Goal: Information Seeking & Learning: Learn about a topic

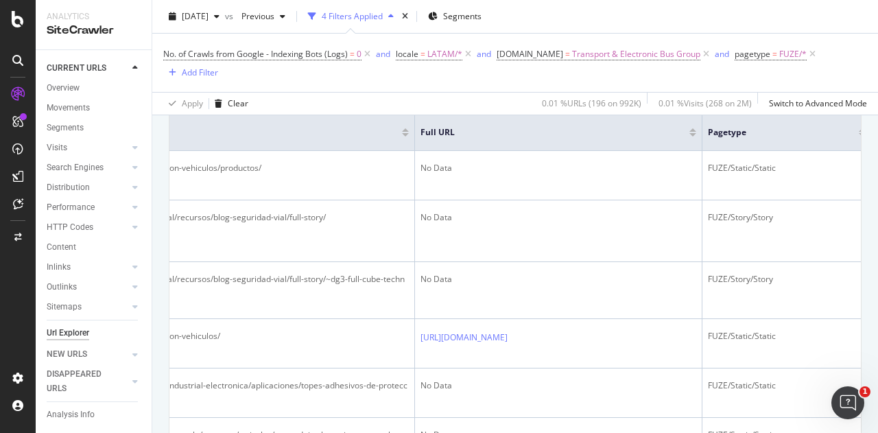
scroll to position [0, 864]
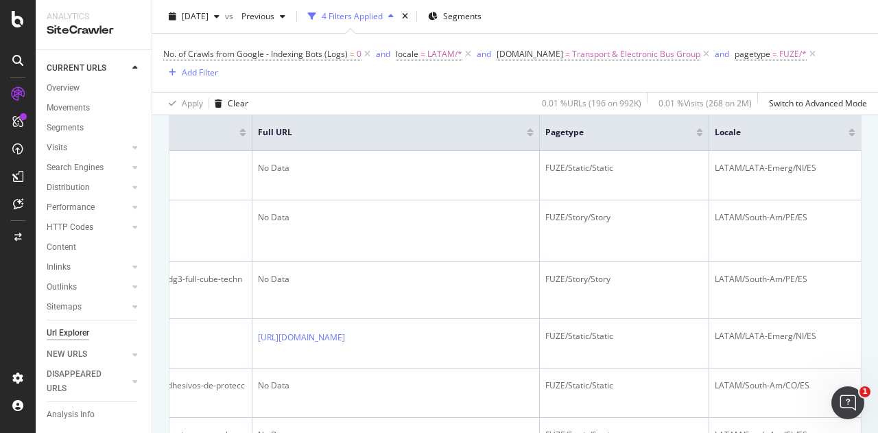
drag, startPoint x: 499, startPoint y: 209, endPoint x: 902, endPoint y: 211, distance: 402.7
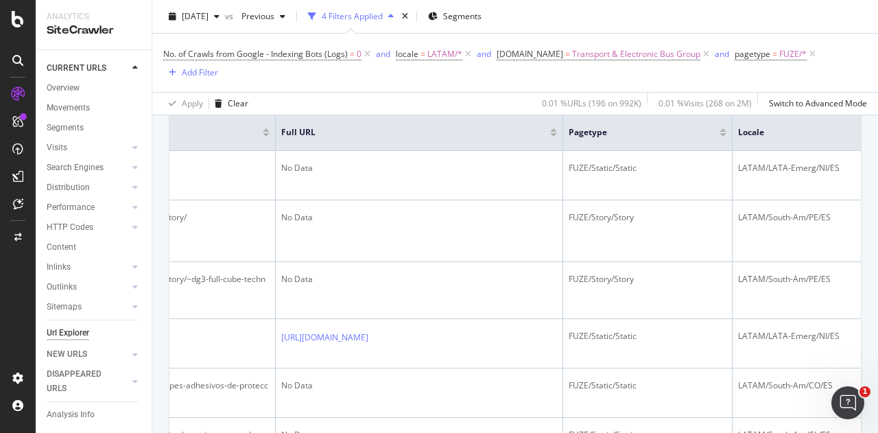
scroll to position [0, 0]
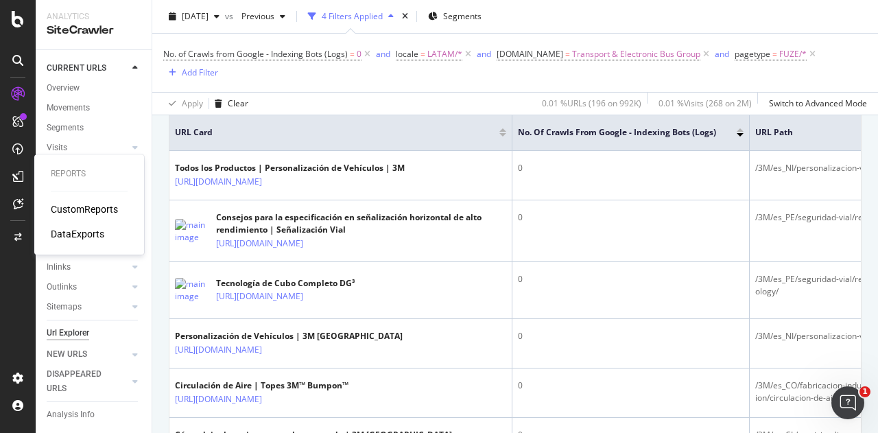
drag, startPoint x: 305, startPoint y: 167, endPoint x: 0, endPoint y: 183, distance: 305.0
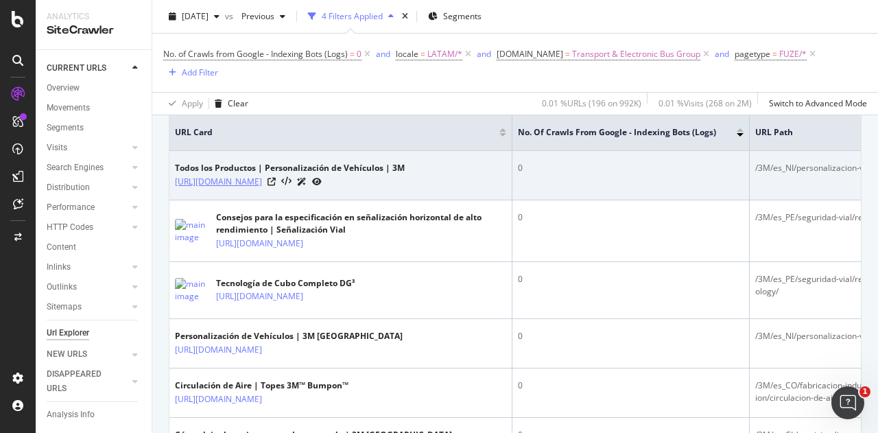
drag, startPoint x: 176, startPoint y: 182, endPoint x: 197, endPoint y: 191, distance: 23.1
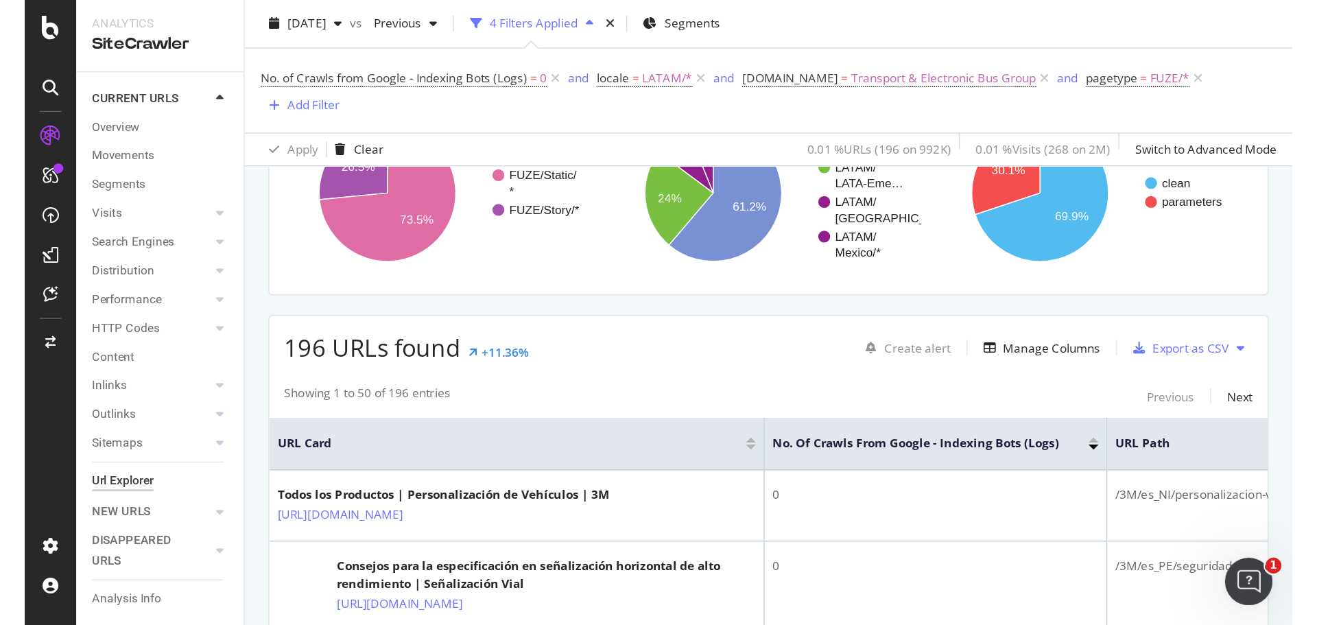
scroll to position [343, 0]
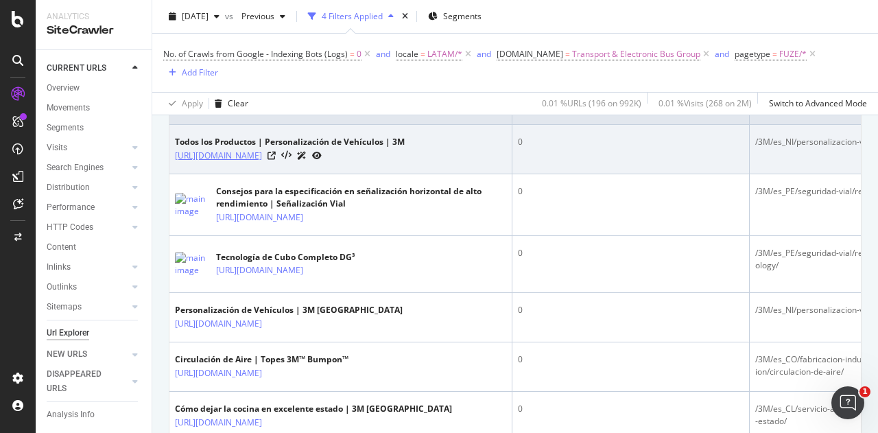
click at [262, 154] on link "[URL][DOMAIN_NAME]" at bounding box center [218, 156] width 87 height 14
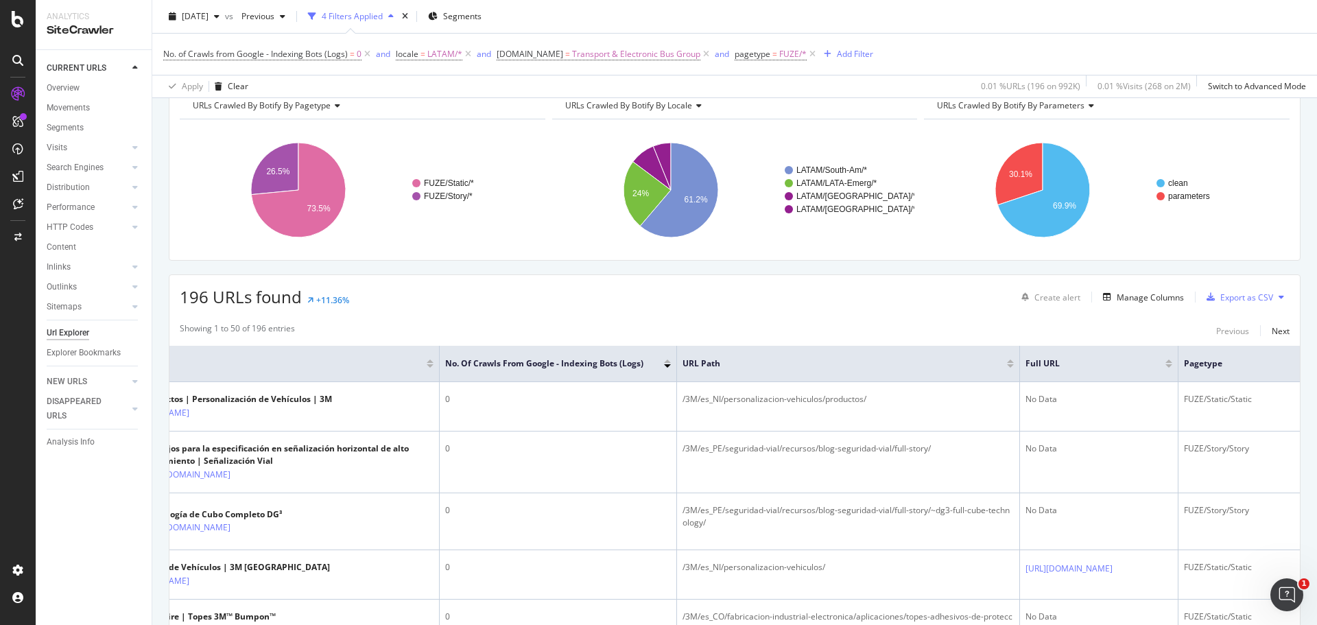
scroll to position [0, 427]
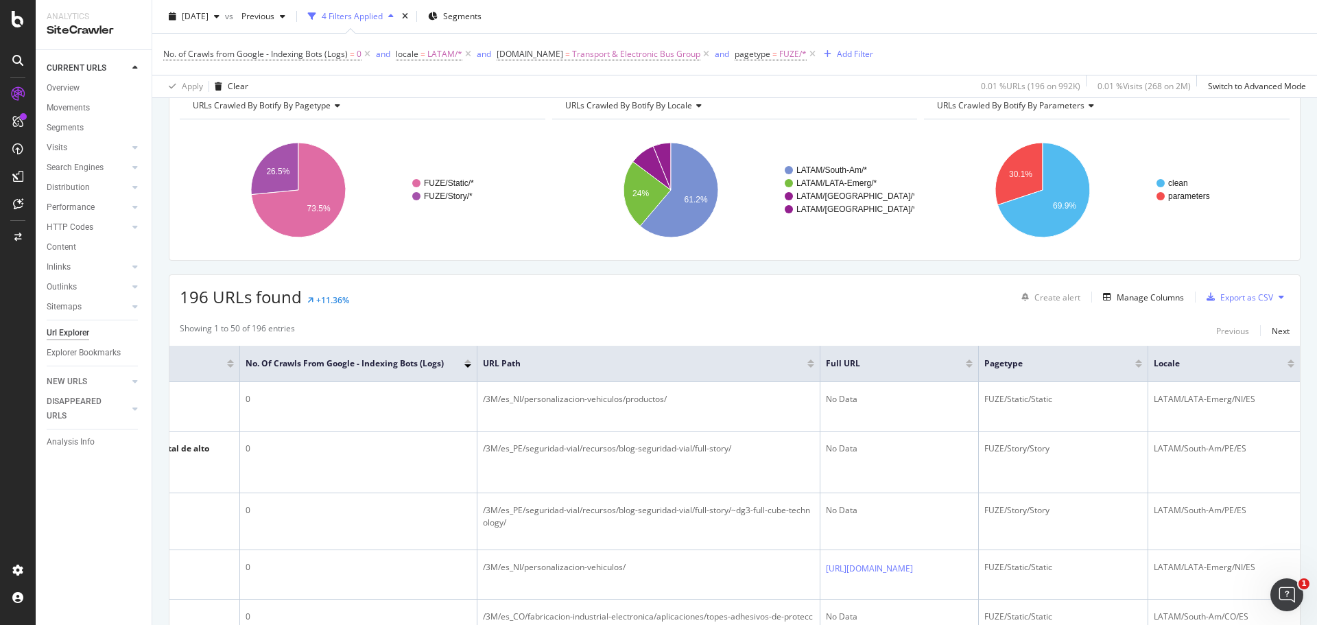
drag, startPoint x: 1026, startPoint y: 505, endPoint x: 1296, endPoint y: 493, distance: 270.6
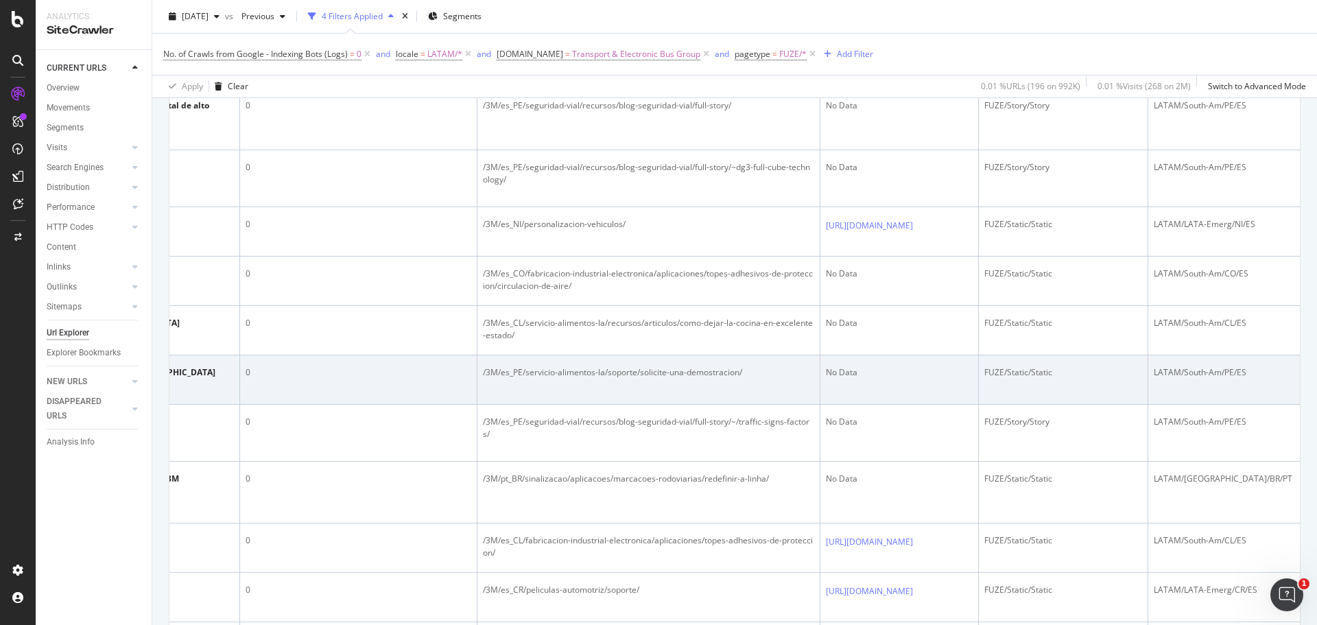
scroll to position [0, 0]
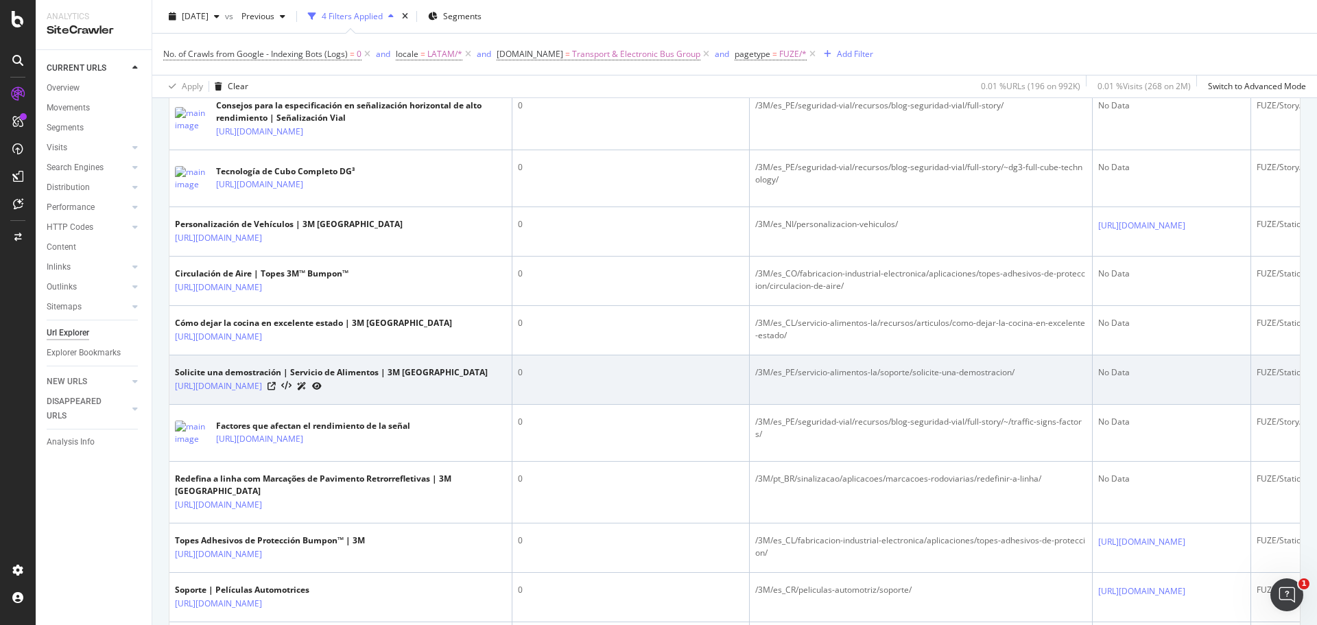
drag, startPoint x: 781, startPoint y: 446, endPoint x: 497, endPoint y: 450, distance: 284.7
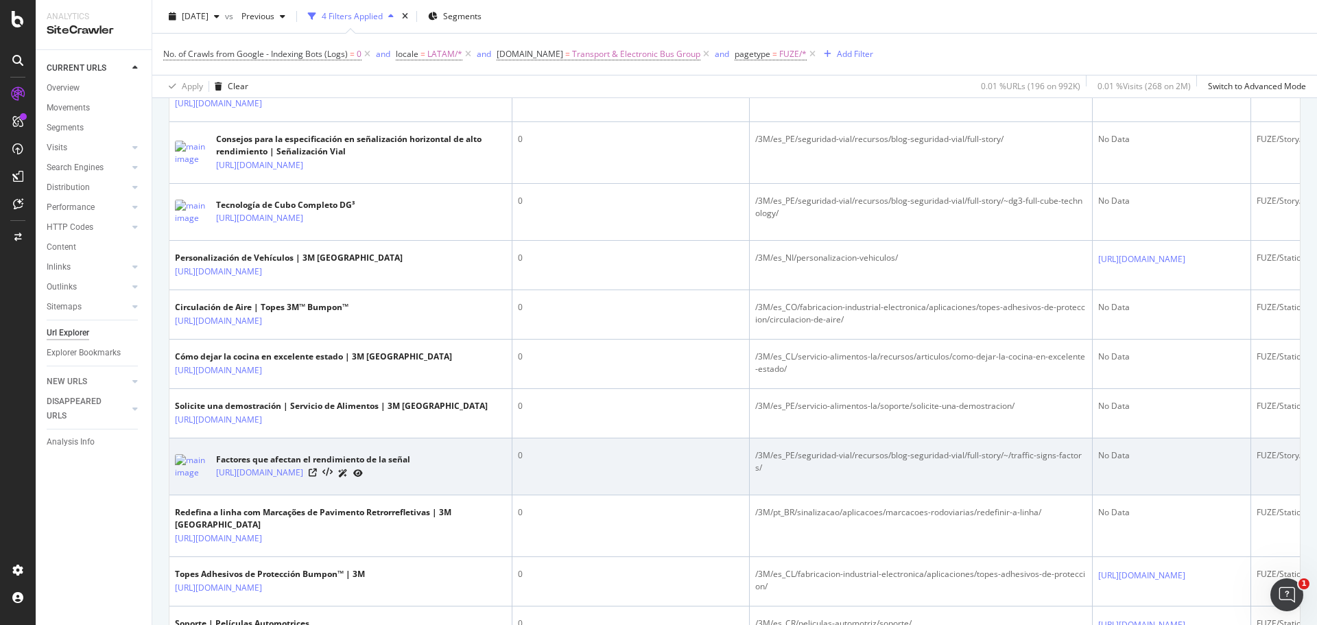
scroll to position [274, 0]
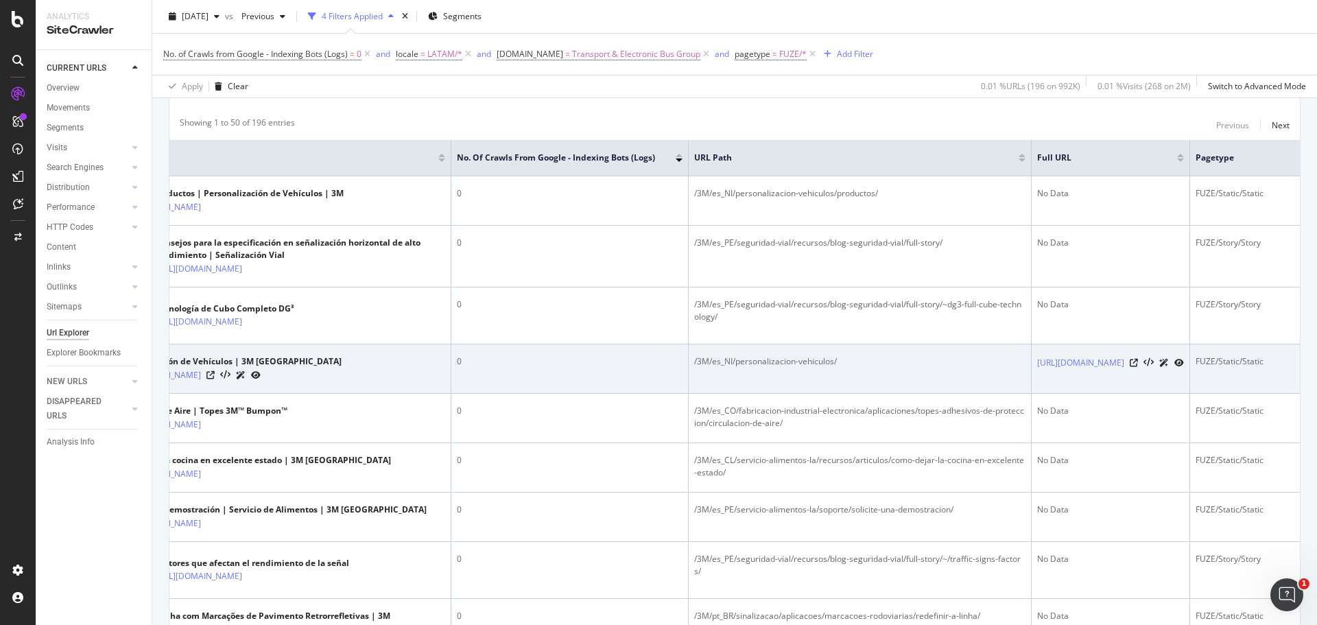
drag, startPoint x: 733, startPoint y: 429, endPoint x: 1134, endPoint y: 436, distance: 401.4
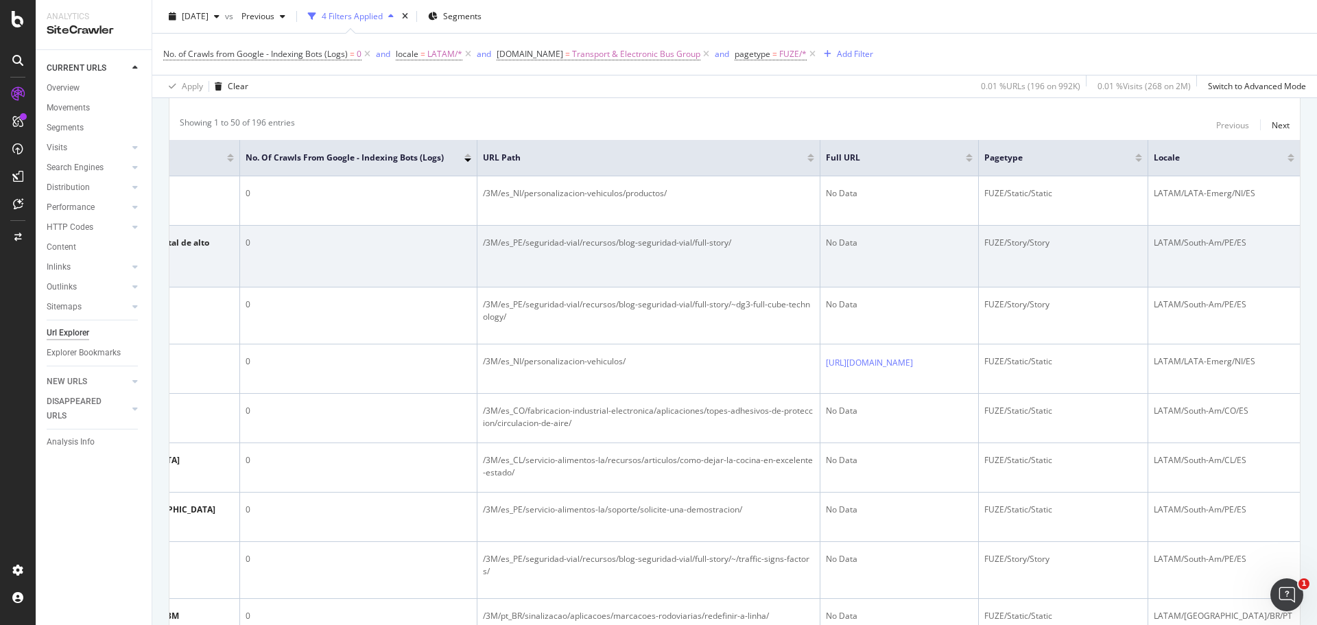
scroll to position [0, 0]
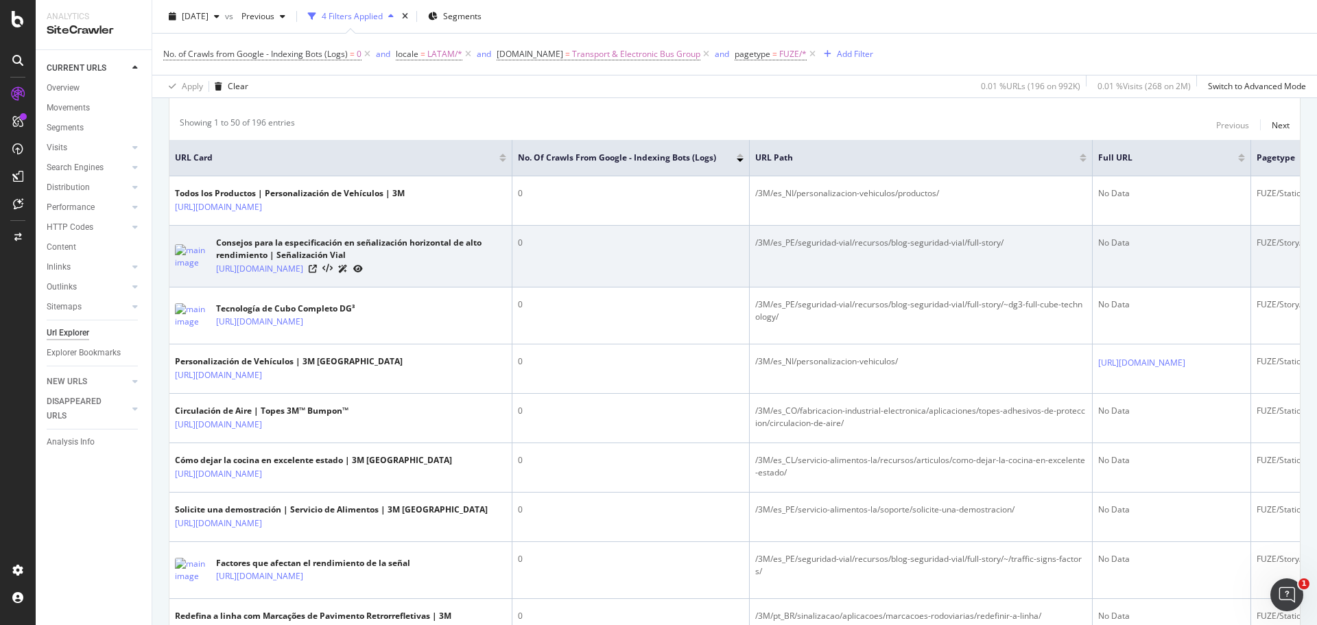
drag, startPoint x: 799, startPoint y: 255, endPoint x: 514, endPoint y: 248, distance: 284.8
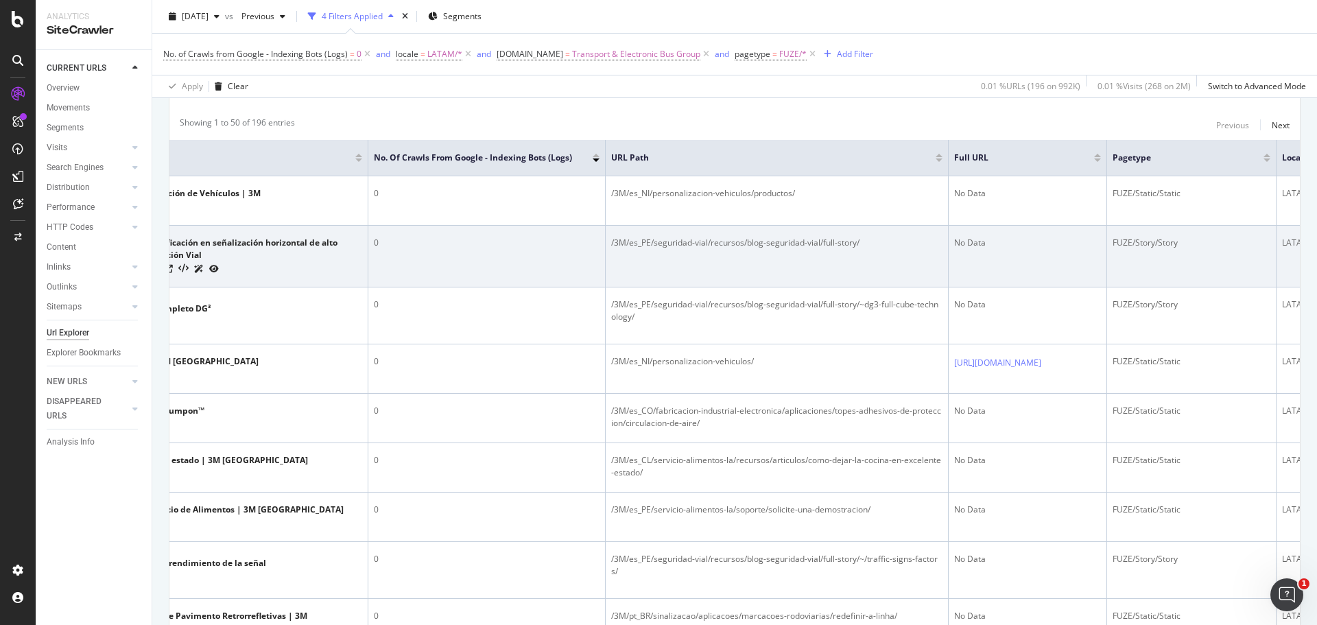
scroll to position [0, 427]
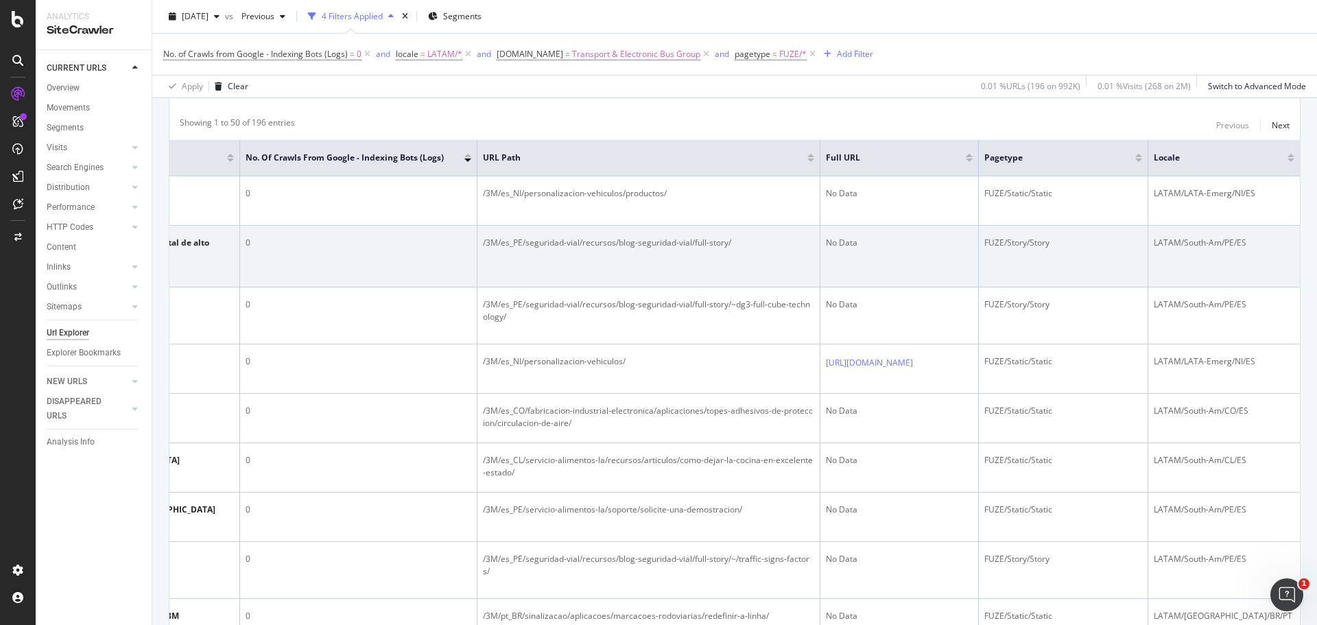
drag, startPoint x: 665, startPoint y: 215, endPoint x: 1139, endPoint y: 248, distance: 475.2
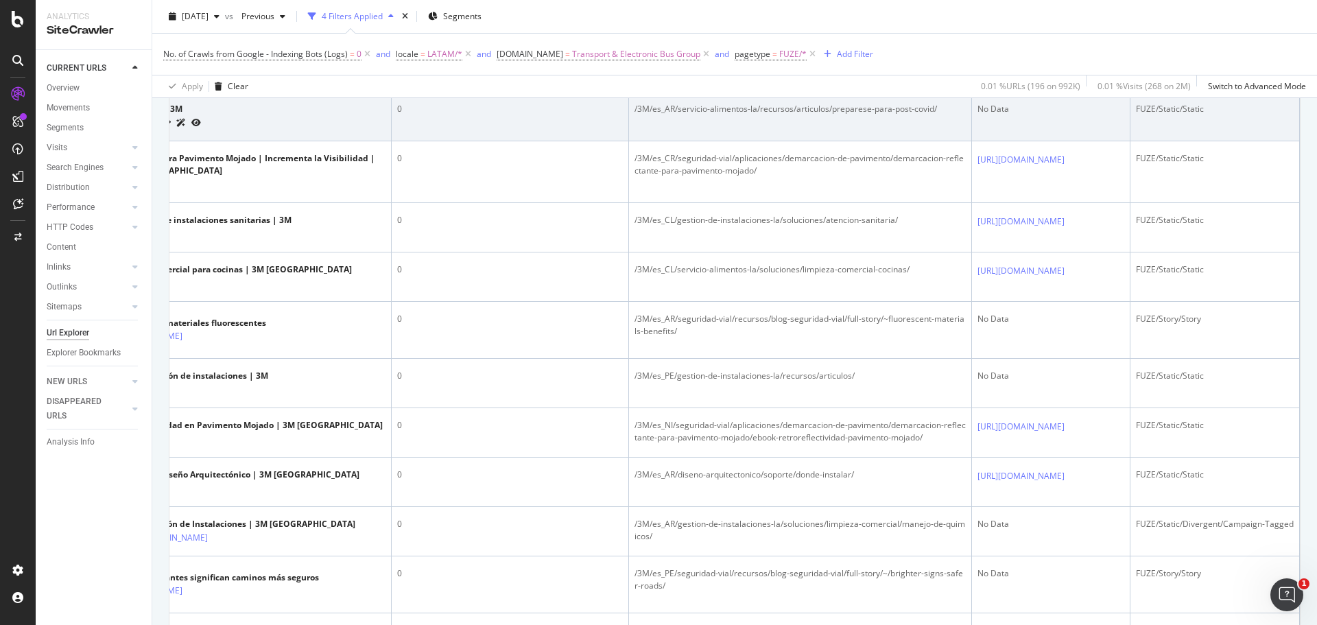
scroll to position [0, 0]
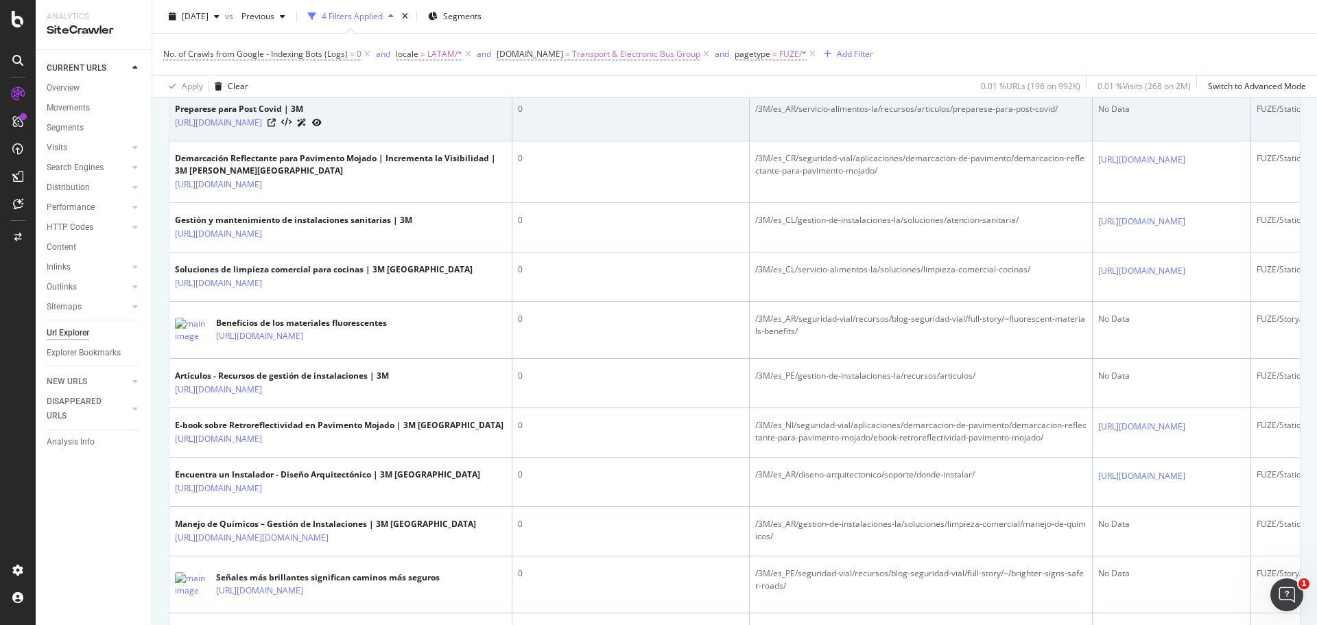
drag, startPoint x: 651, startPoint y: 399, endPoint x: 495, endPoint y: 397, distance: 155.7
click at [276, 127] on icon at bounding box center [272, 123] width 8 height 8
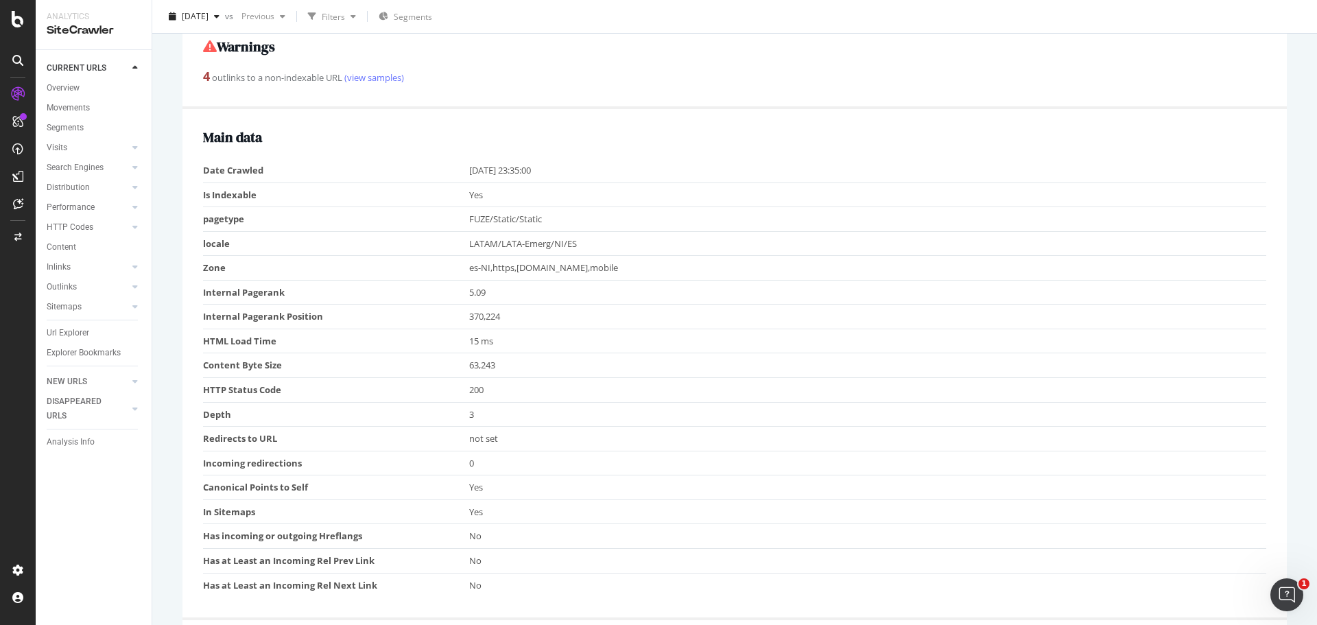
scroll to position [343, 0]
